Goal: Use online tool/utility

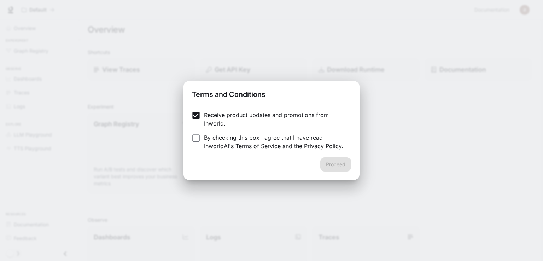
click at [194, 132] on form "Receive product updates and promotions from Inworld. By checking this box I agr…" at bounding box center [271, 131] width 159 height 40
click at [349, 167] on button "Proceed" at bounding box center [335, 164] width 31 height 14
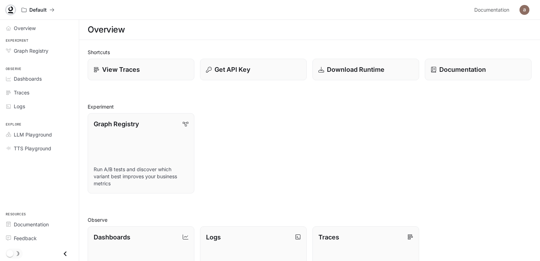
click at [11, 9] on icon at bounding box center [10, 9] width 7 height 7
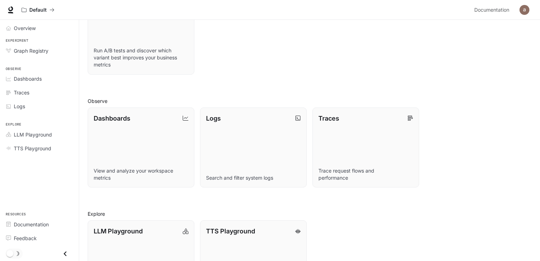
scroll to position [119, 0]
click at [53, 147] on div "TTS Playground" at bounding box center [43, 148] width 59 height 7
